Goal: Complete application form

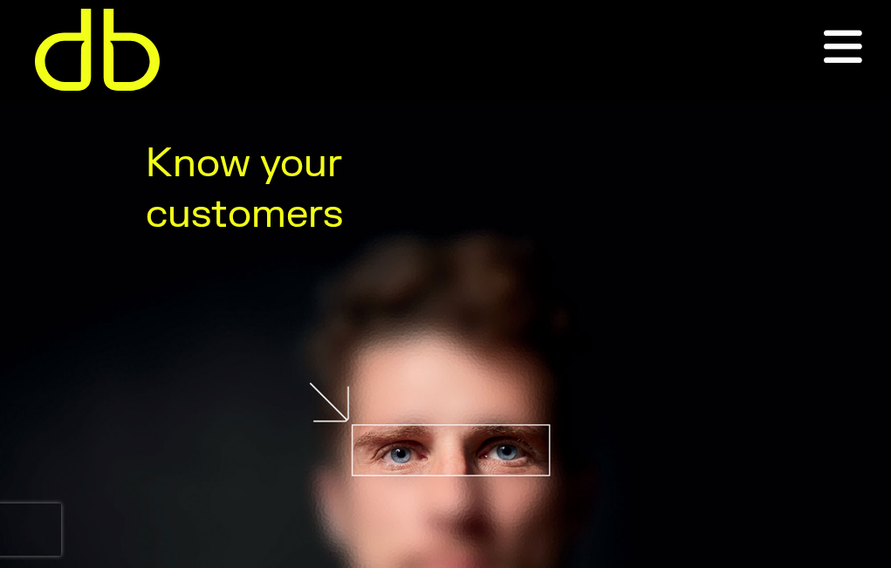
type input "Contact for more info or you can whatsapp or sms our director at +1-703-624-9939"
type input "eProfitify"
type input "Contact for more info or you can whatsapp or sms our director at +1-703-624-9939"
type input "17036249939"
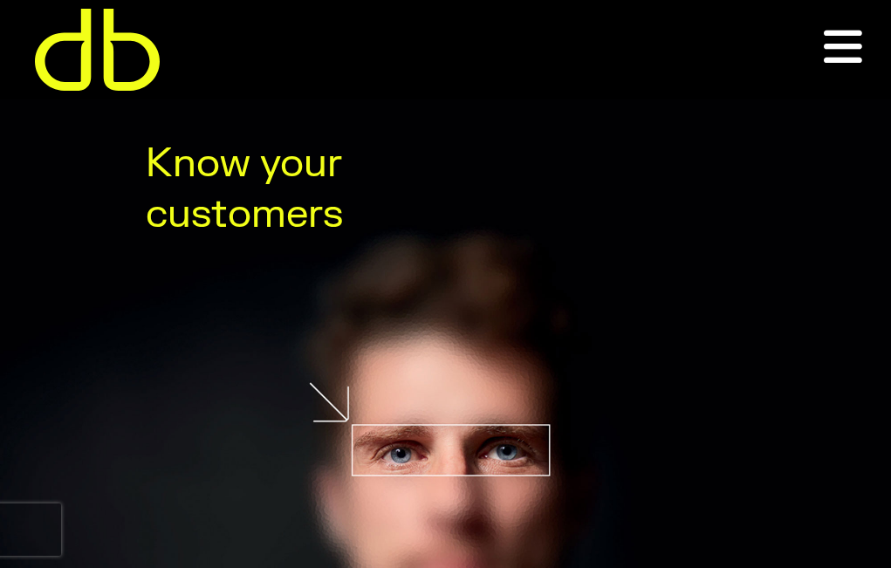
type input "no-reply@eprofitify.com"
type textarea "Get to know eProfitify - the worlds best web management system. Inlcudes websit…"
type input "Contact for more info or you can whatsapp or sms our director at +1-703-624-9939"
type input "eProfitify"
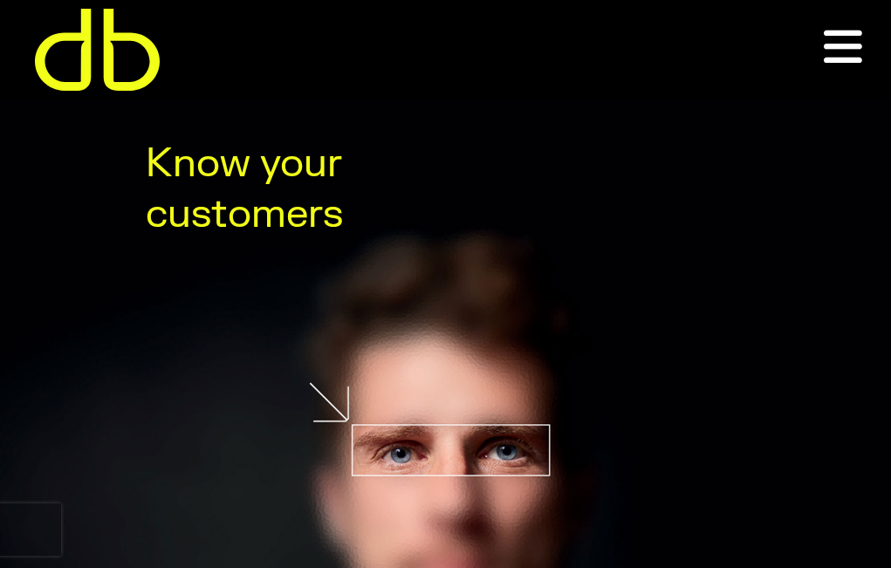
type input "no-reply@eprofitify.com"
